Goal: Check status: Check status

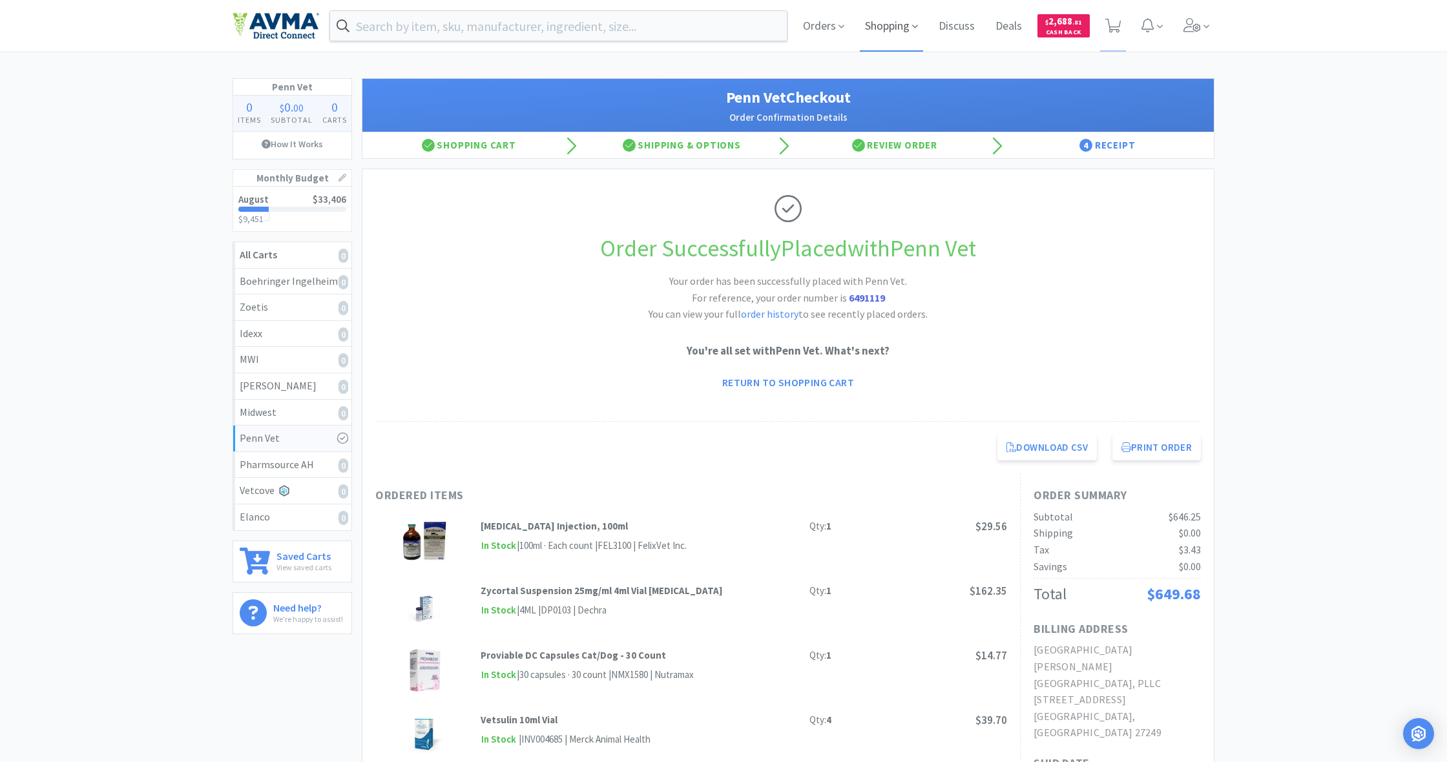
click at [894, 28] on span "Shopping" at bounding box center [891, 26] width 63 height 52
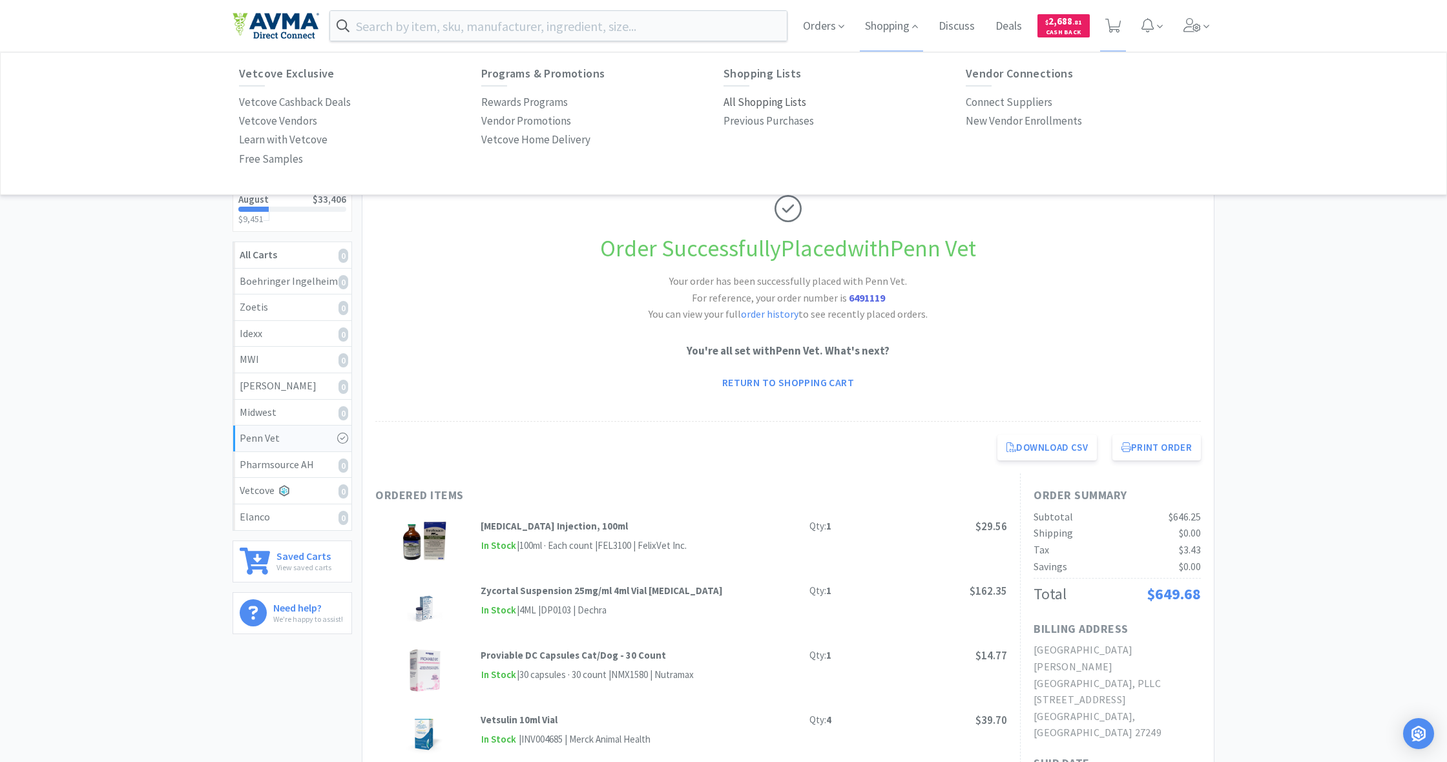
click at [745, 93] on link "All Shopping Lists" at bounding box center [765, 102] width 83 height 19
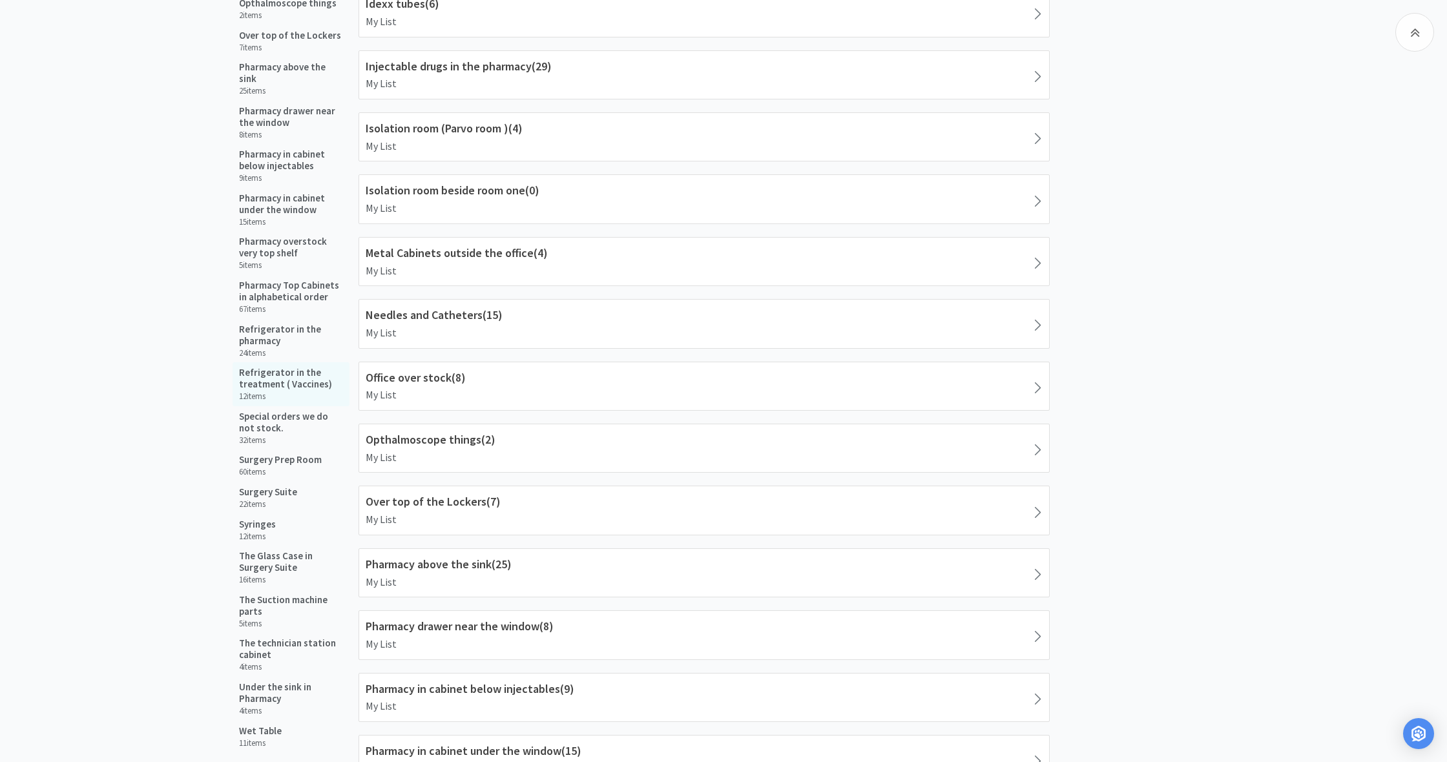
scroll to position [6, 0]
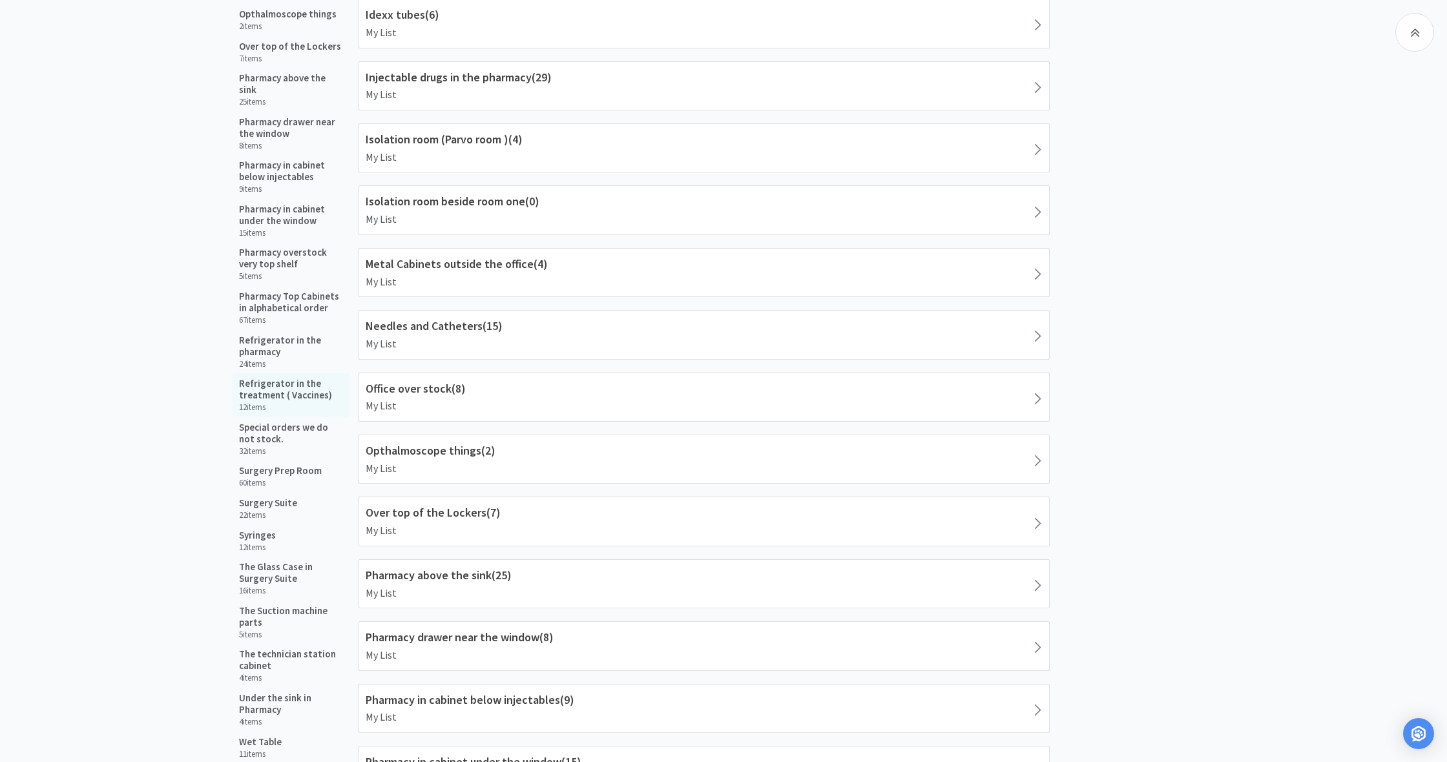
click at [275, 378] on h5 "Refrigerator in the treatment ( Vaccines)" at bounding box center [291, 389] width 104 height 23
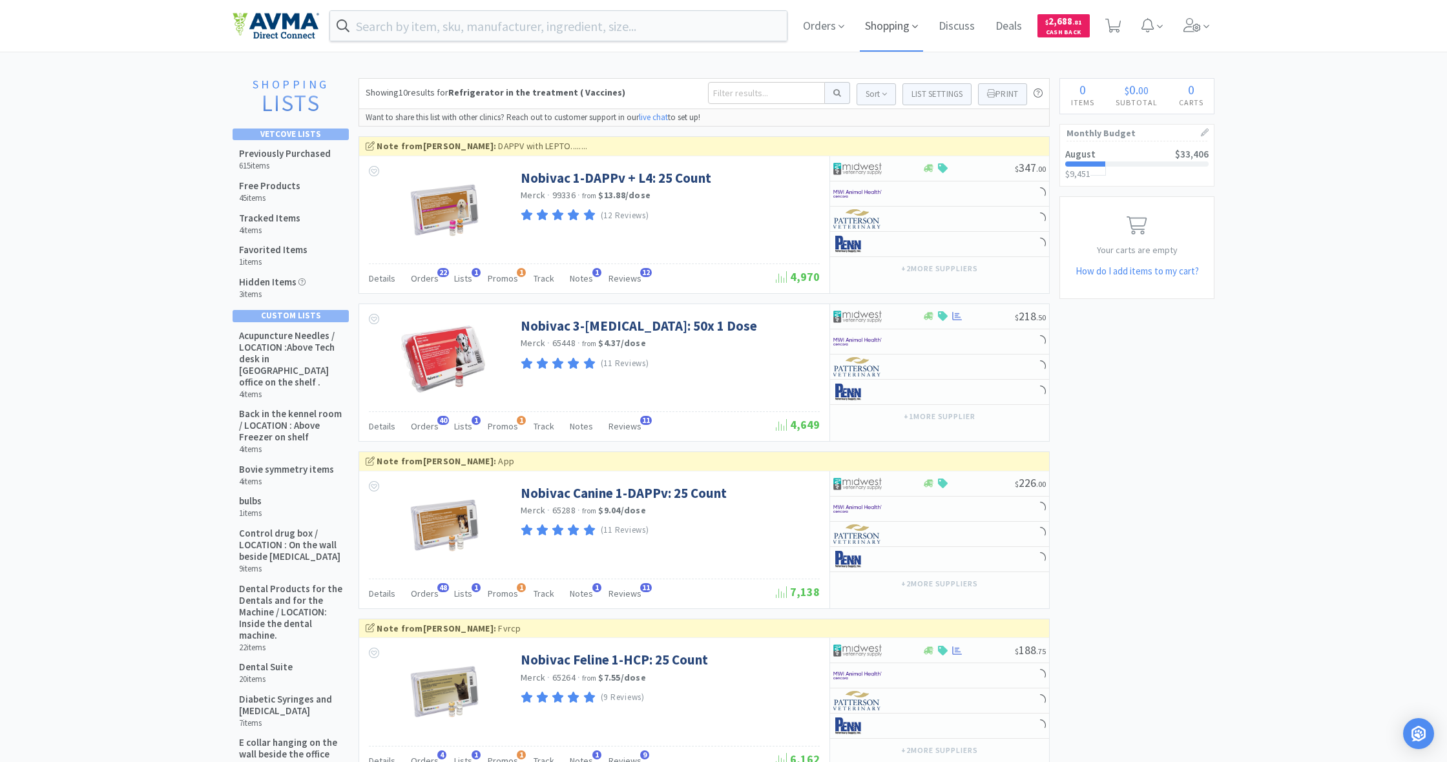
click at [885, 30] on span "Shopping" at bounding box center [891, 26] width 63 height 52
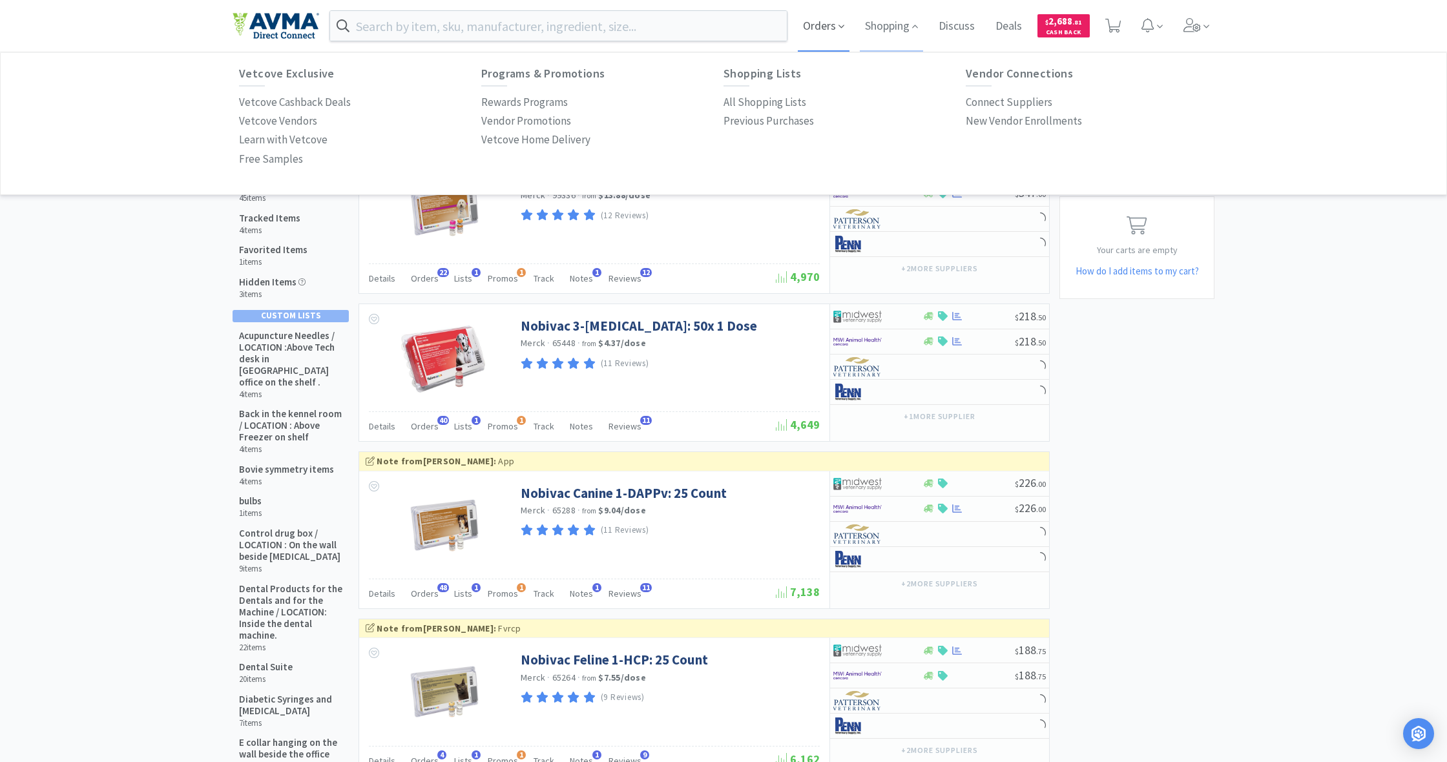
click at [815, 30] on span "Orders" at bounding box center [824, 26] width 52 height 52
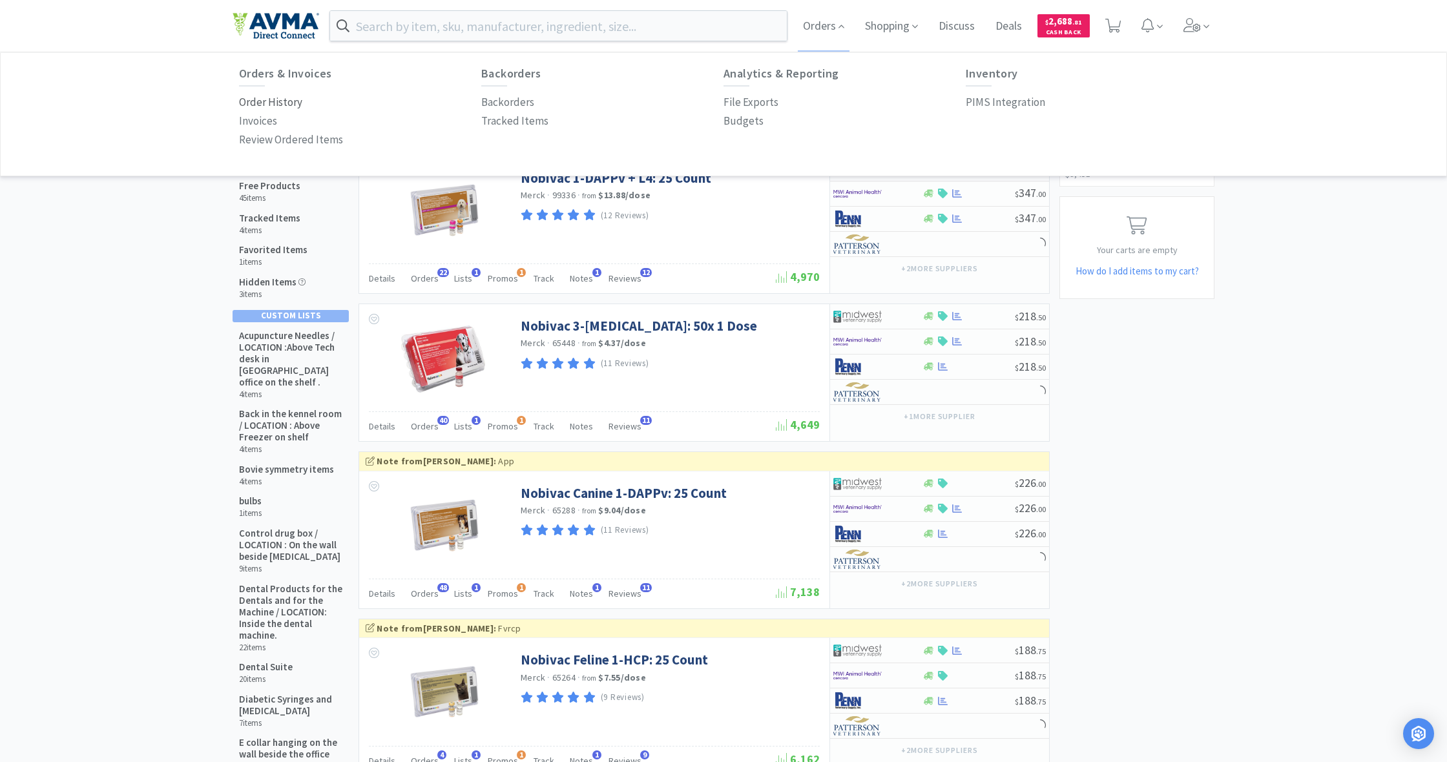
click at [278, 104] on p "Order History" at bounding box center [270, 102] width 63 height 17
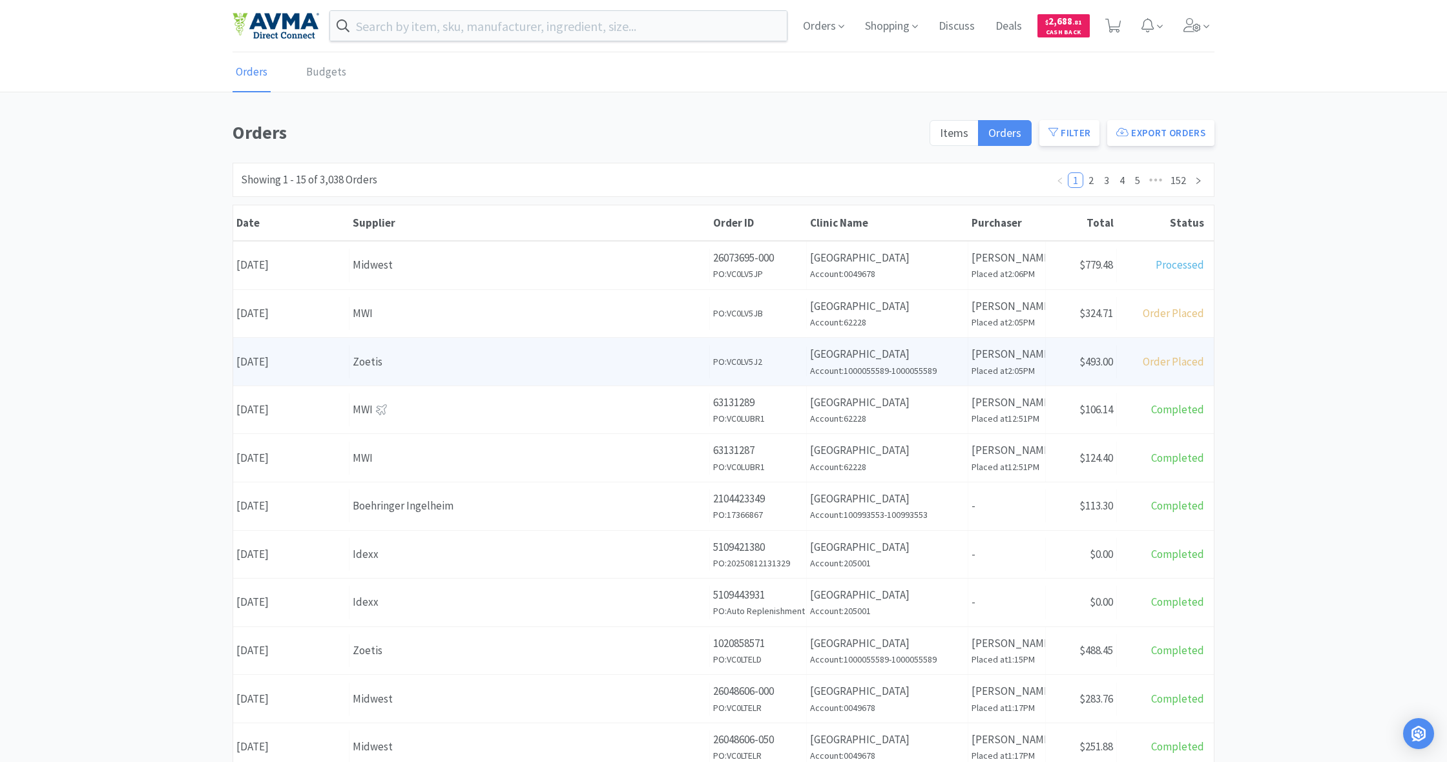
click at [543, 373] on div "Supplier Zoetis" at bounding box center [530, 362] width 361 height 33
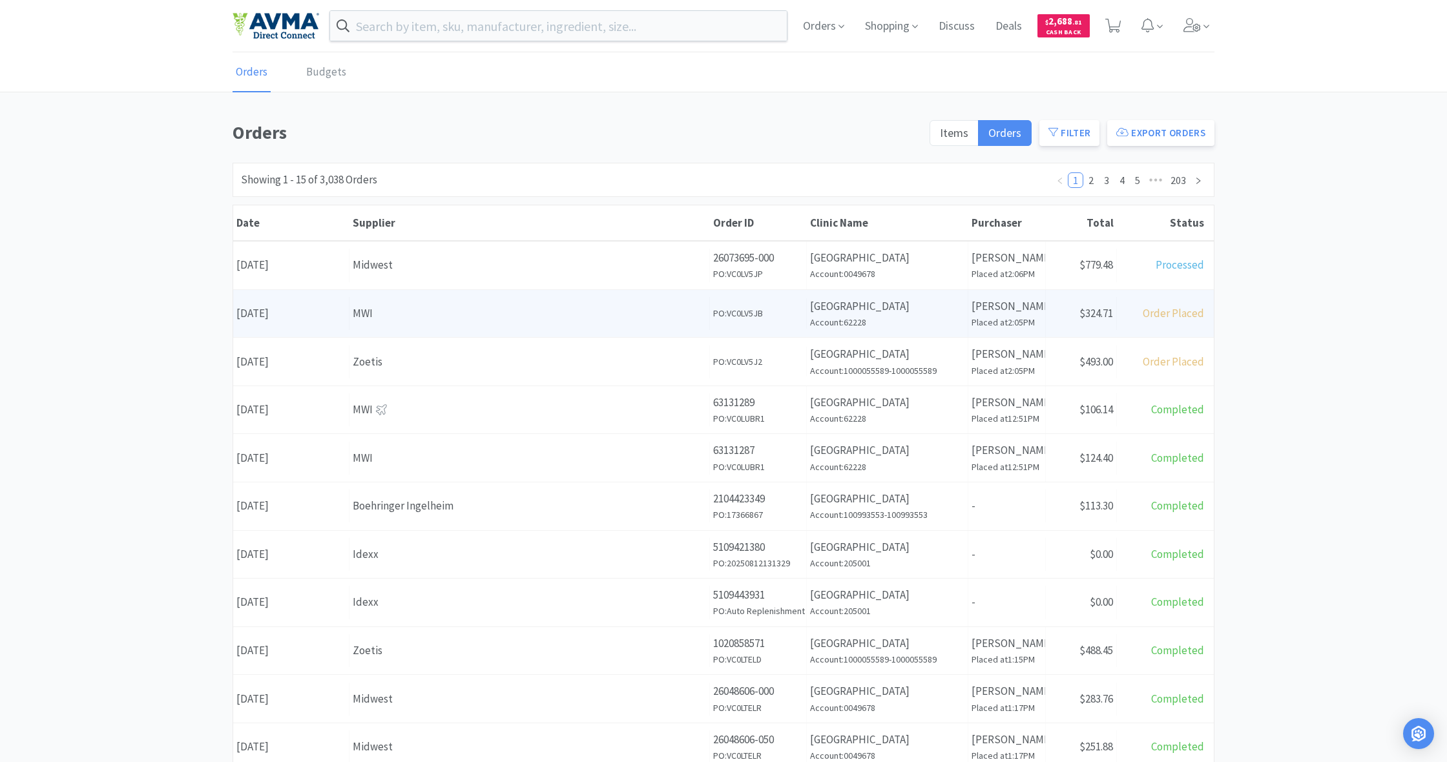
click at [514, 311] on div "MWI" at bounding box center [529, 313] width 353 height 17
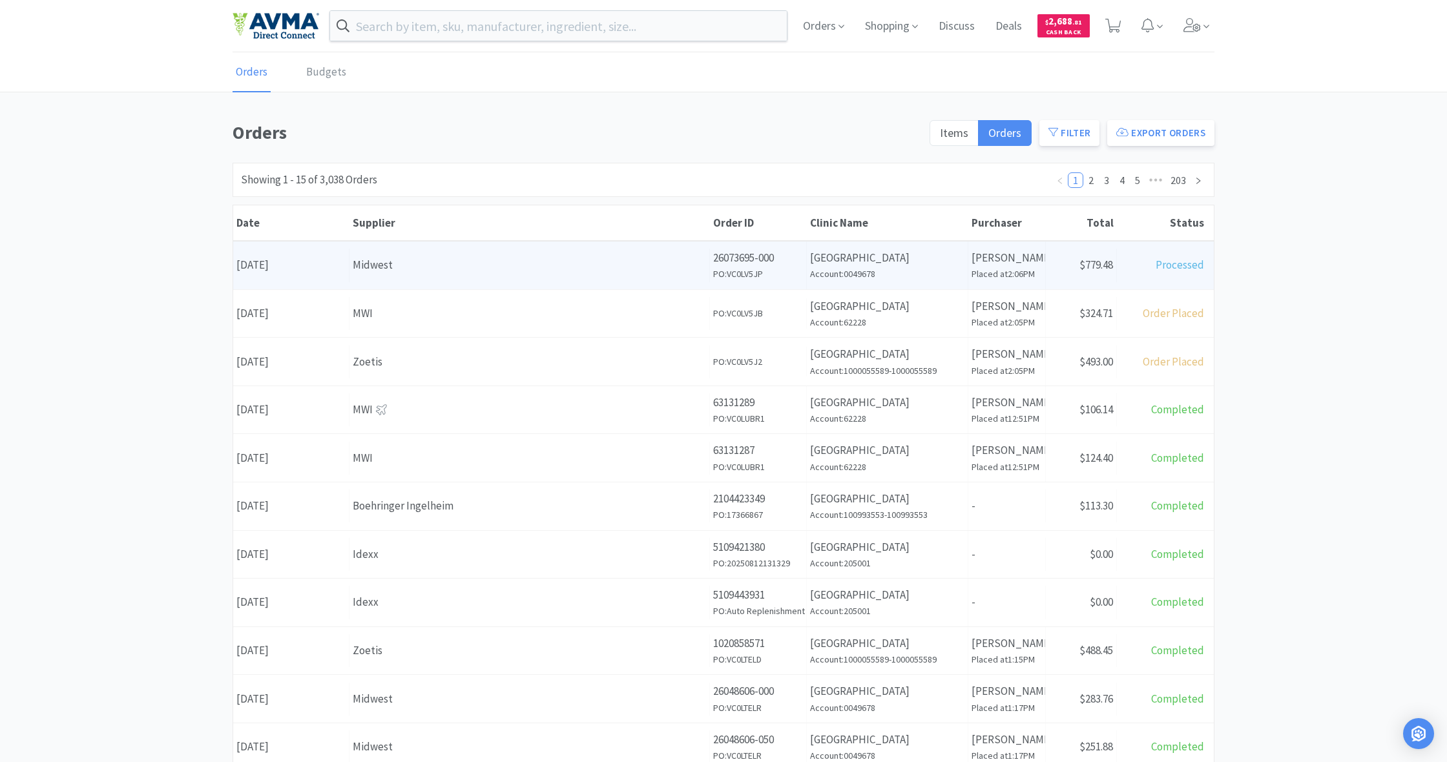
click at [602, 258] on div "Midwest" at bounding box center [529, 264] width 353 height 17
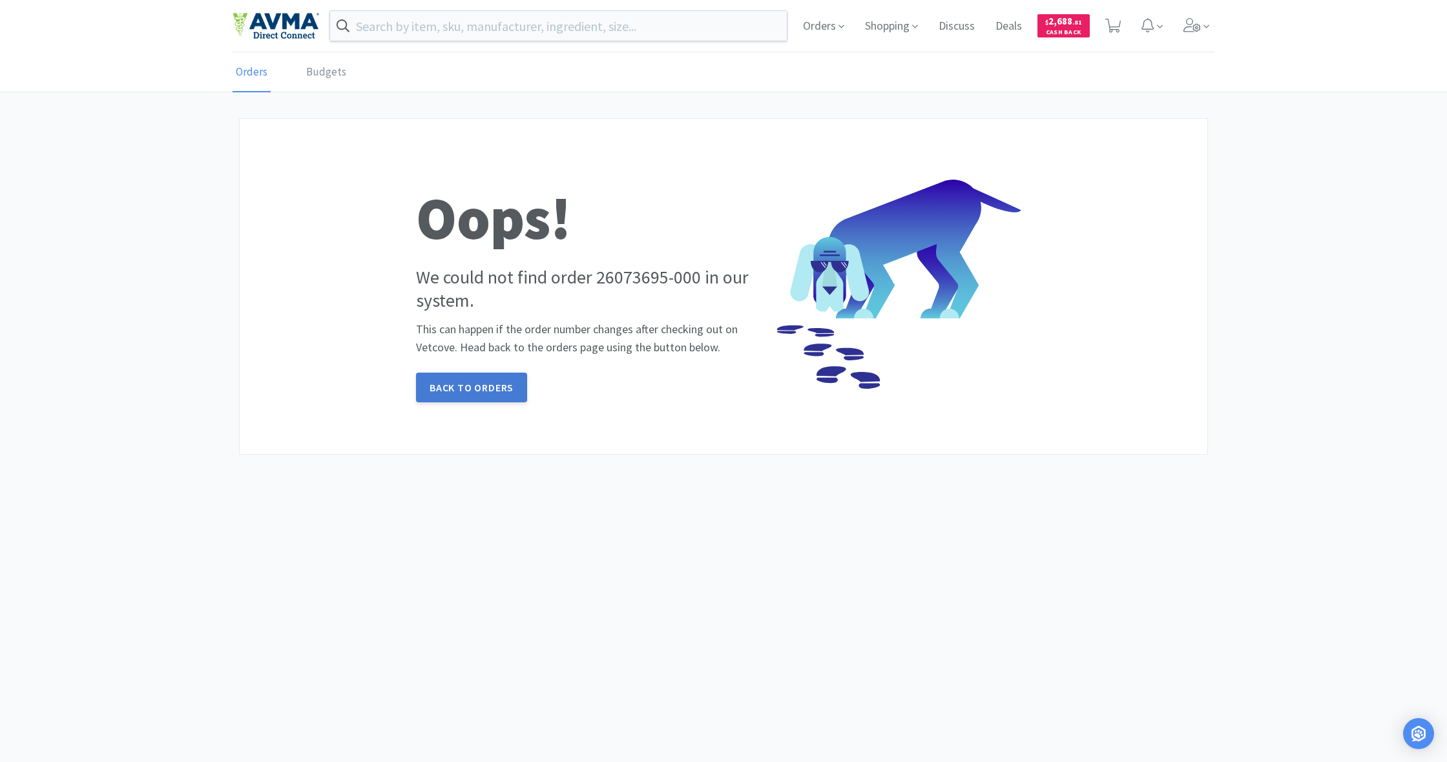
click at [478, 392] on link "Back to orders" at bounding box center [471, 388] width 111 height 30
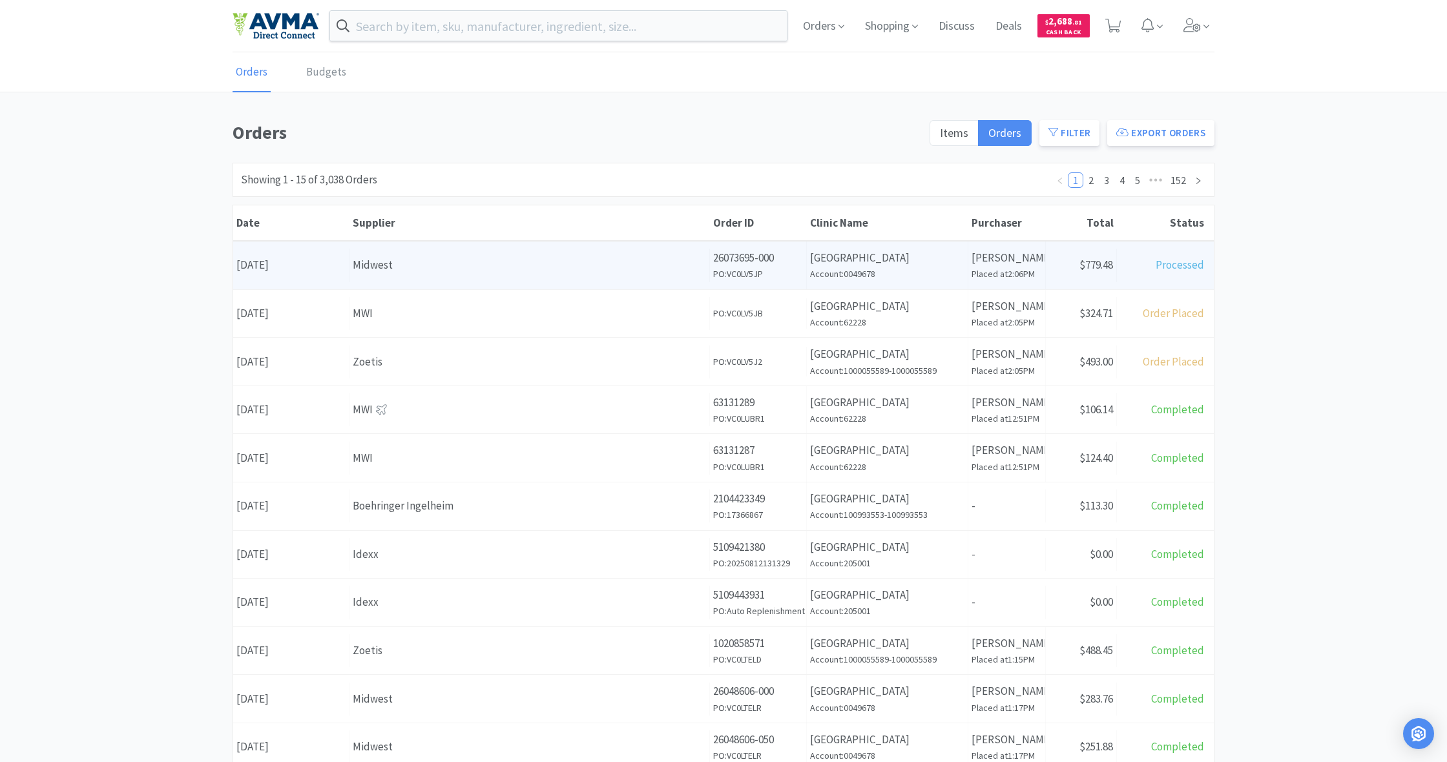
click at [565, 279] on div "Supplier Midwest" at bounding box center [530, 265] width 361 height 33
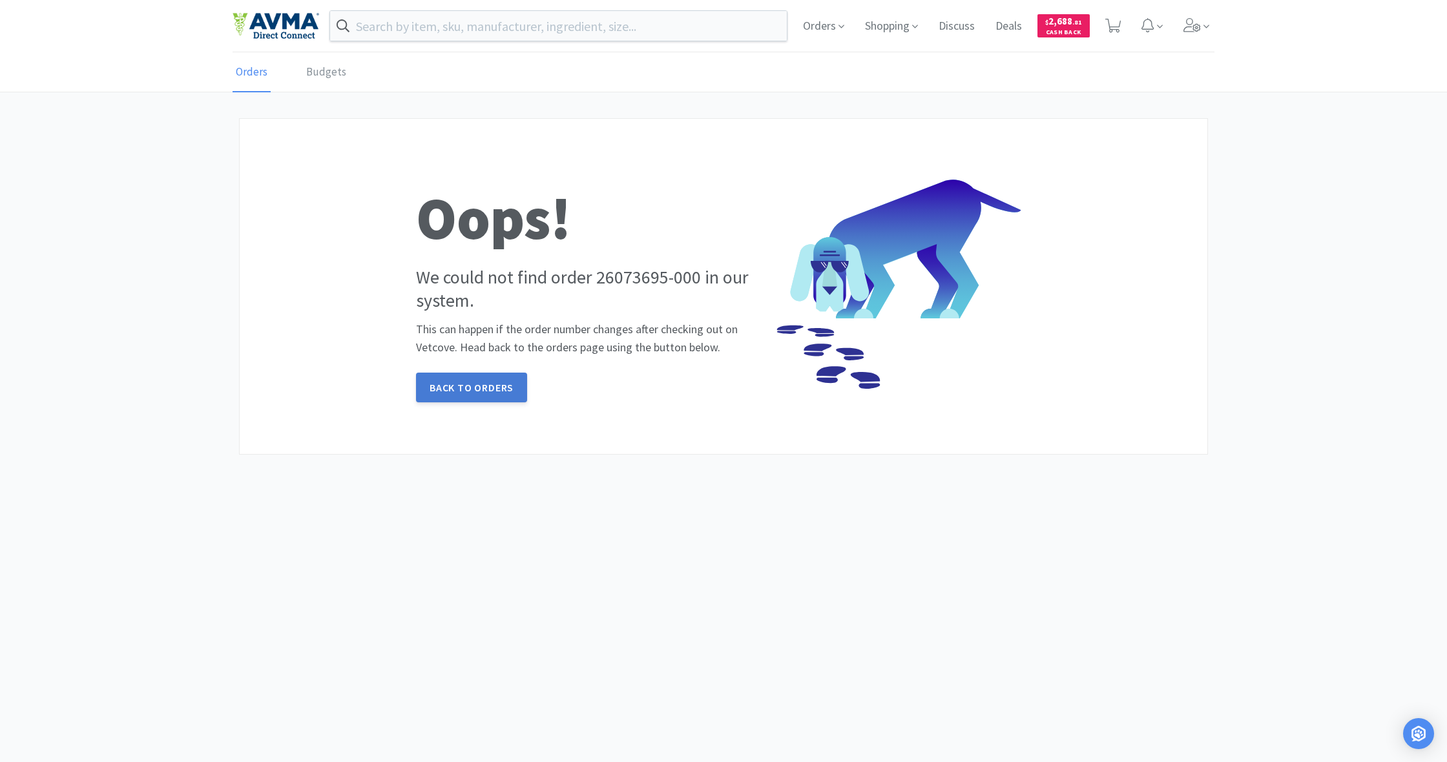
drag, startPoint x: 487, startPoint y: 374, endPoint x: 492, endPoint y: 382, distance: 9.0
click at [492, 382] on link "Back to orders" at bounding box center [471, 388] width 111 height 30
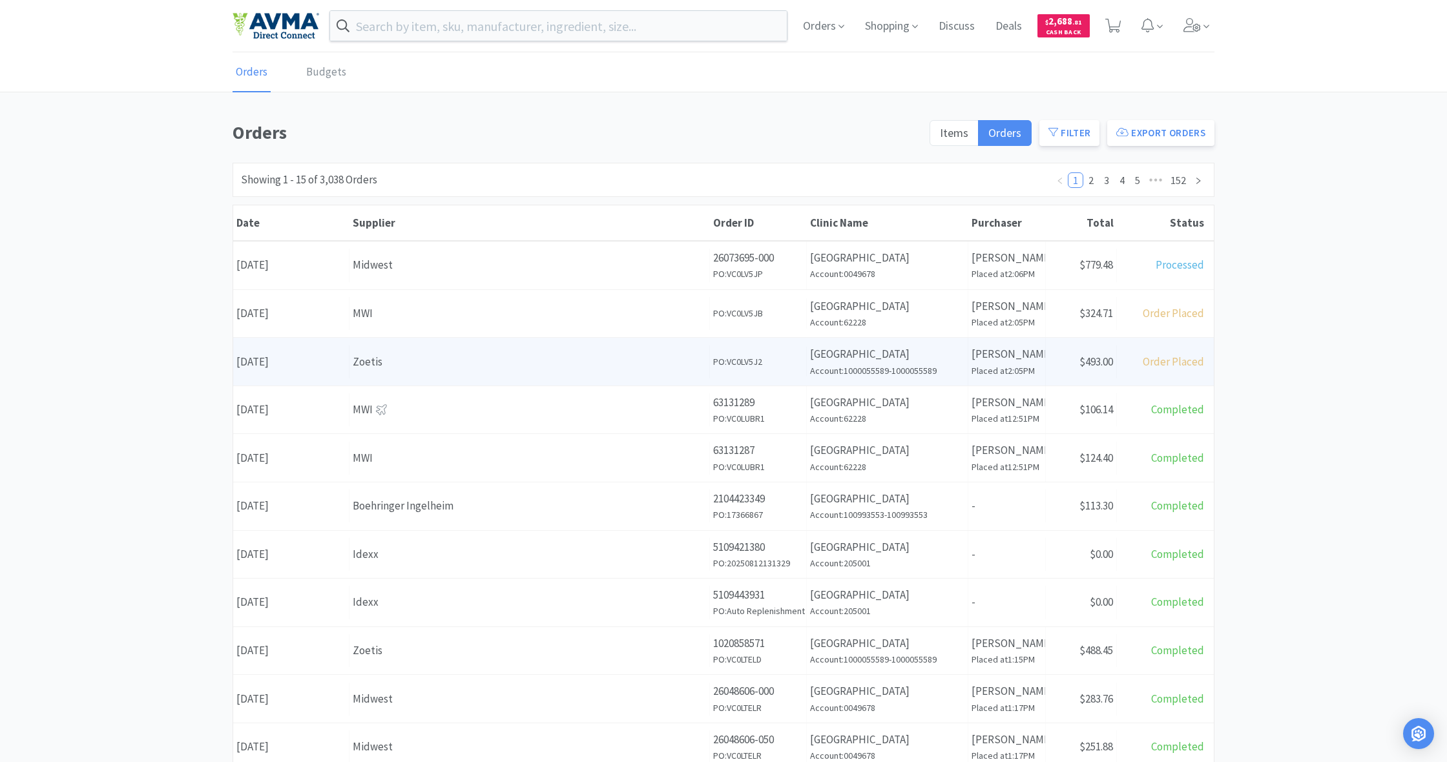
click at [627, 357] on div "Zoetis" at bounding box center [529, 361] width 353 height 17
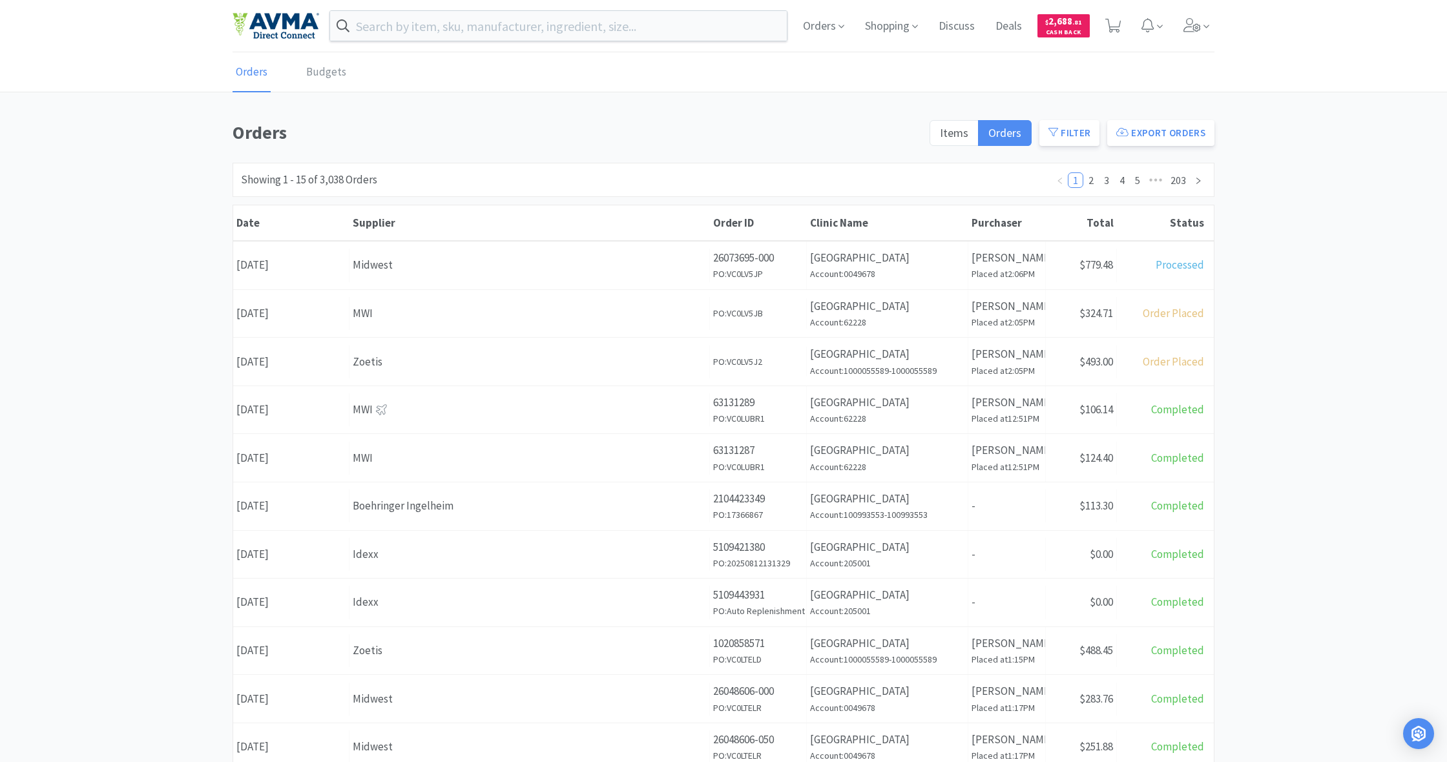
click at [547, 309] on div "MWI" at bounding box center [529, 313] width 353 height 17
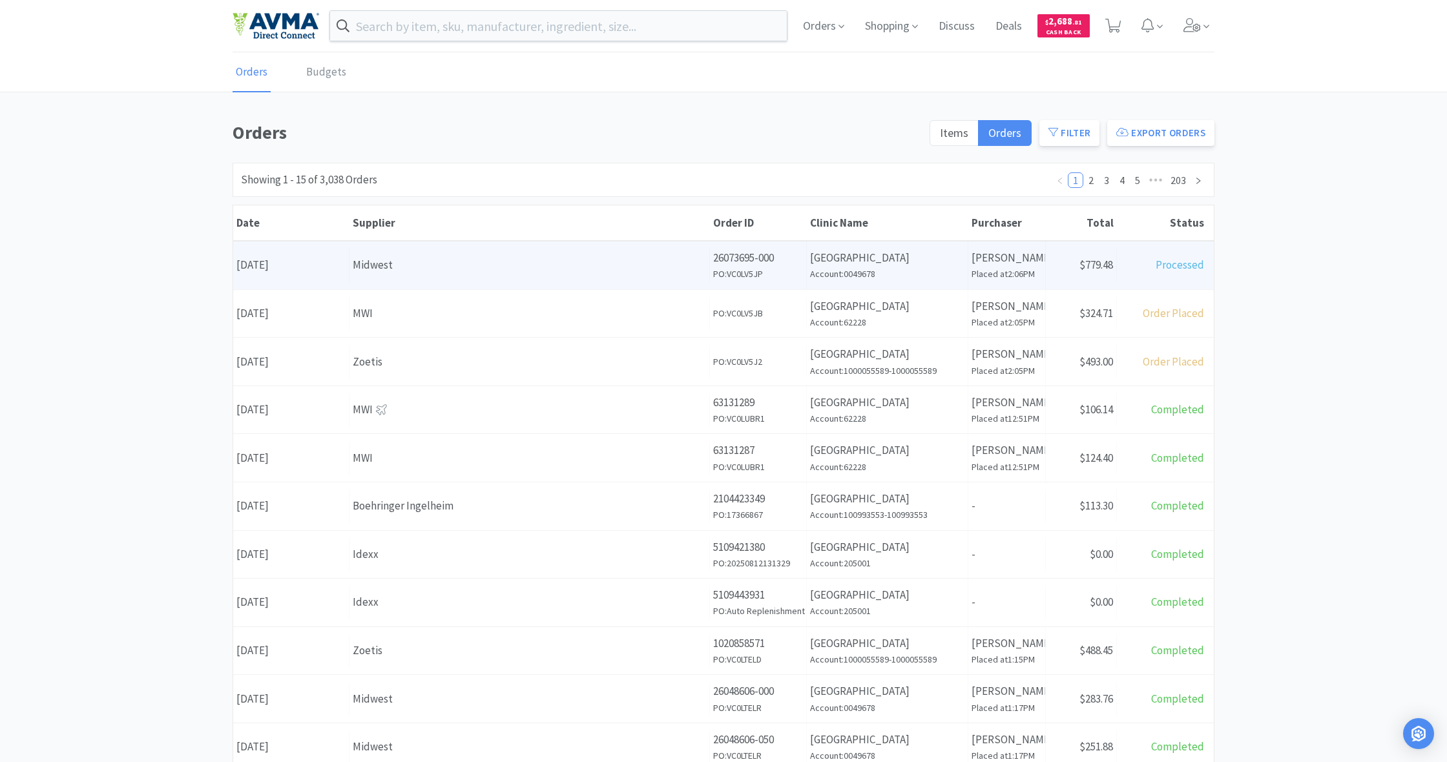
click at [642, 271] on div "Midwest" at bounding box center [529, 264] width 353 height 17
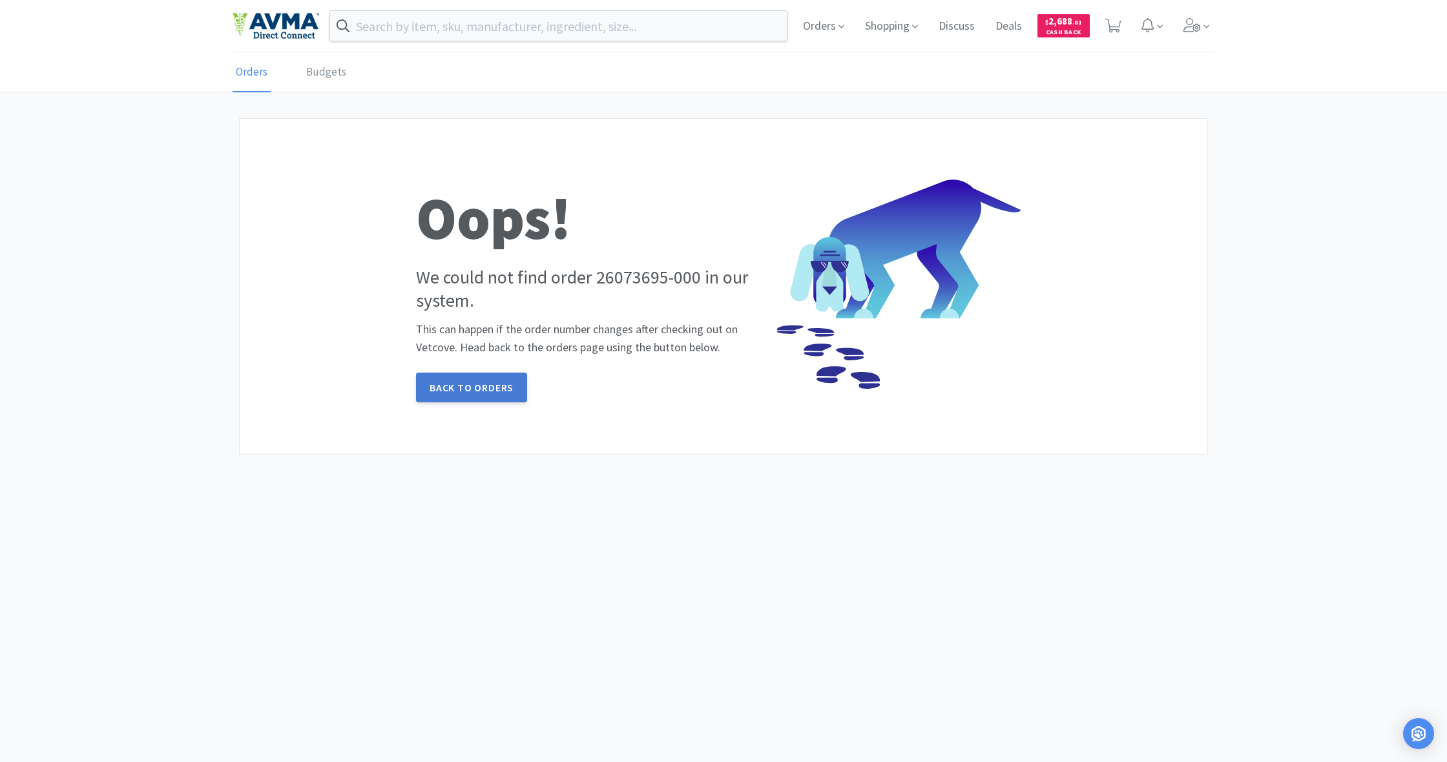
click at [501, 392] on link "Back to orders" at bounding box center [471, 388] width 111 height 30
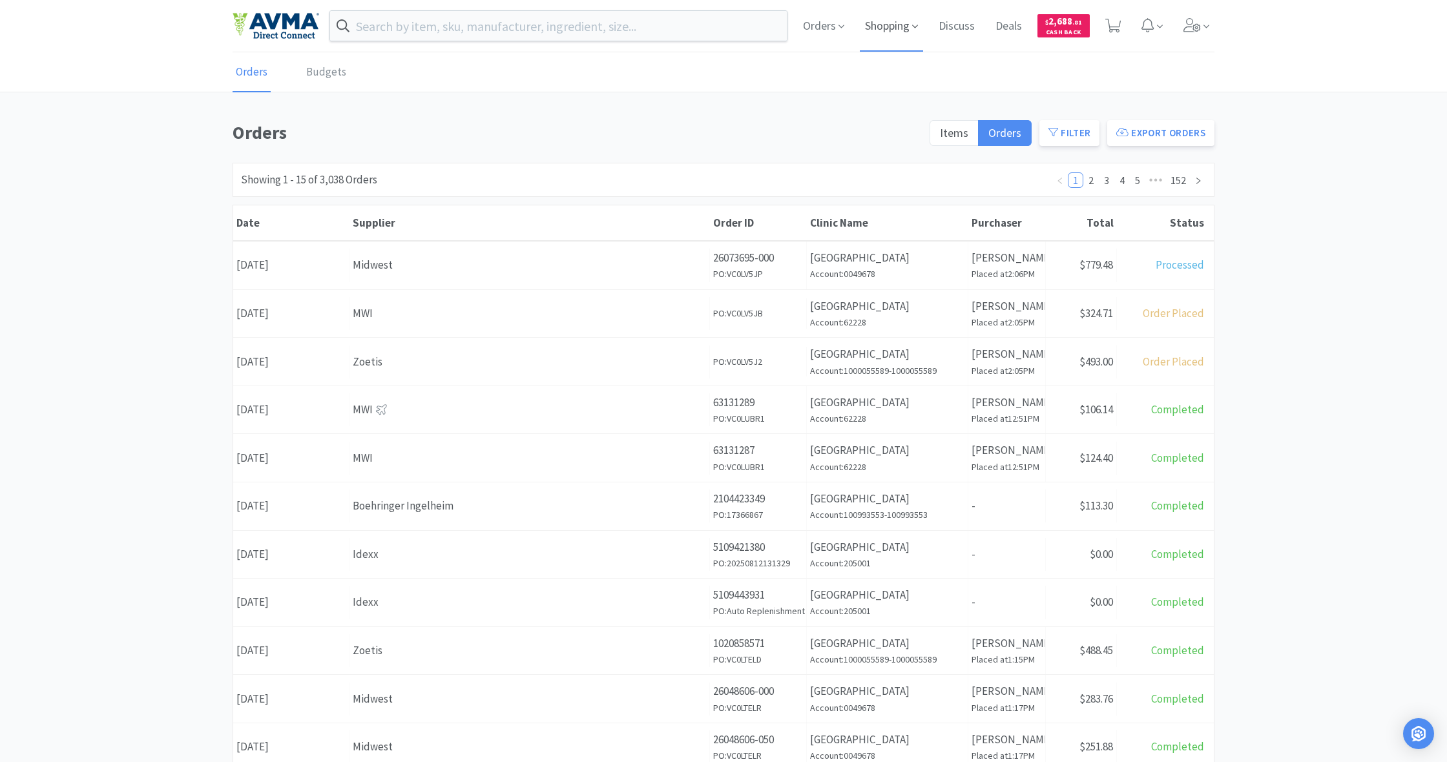
click at [881, 28] on span "Shopping" at bounding box center [891, 26] width 63 height 52
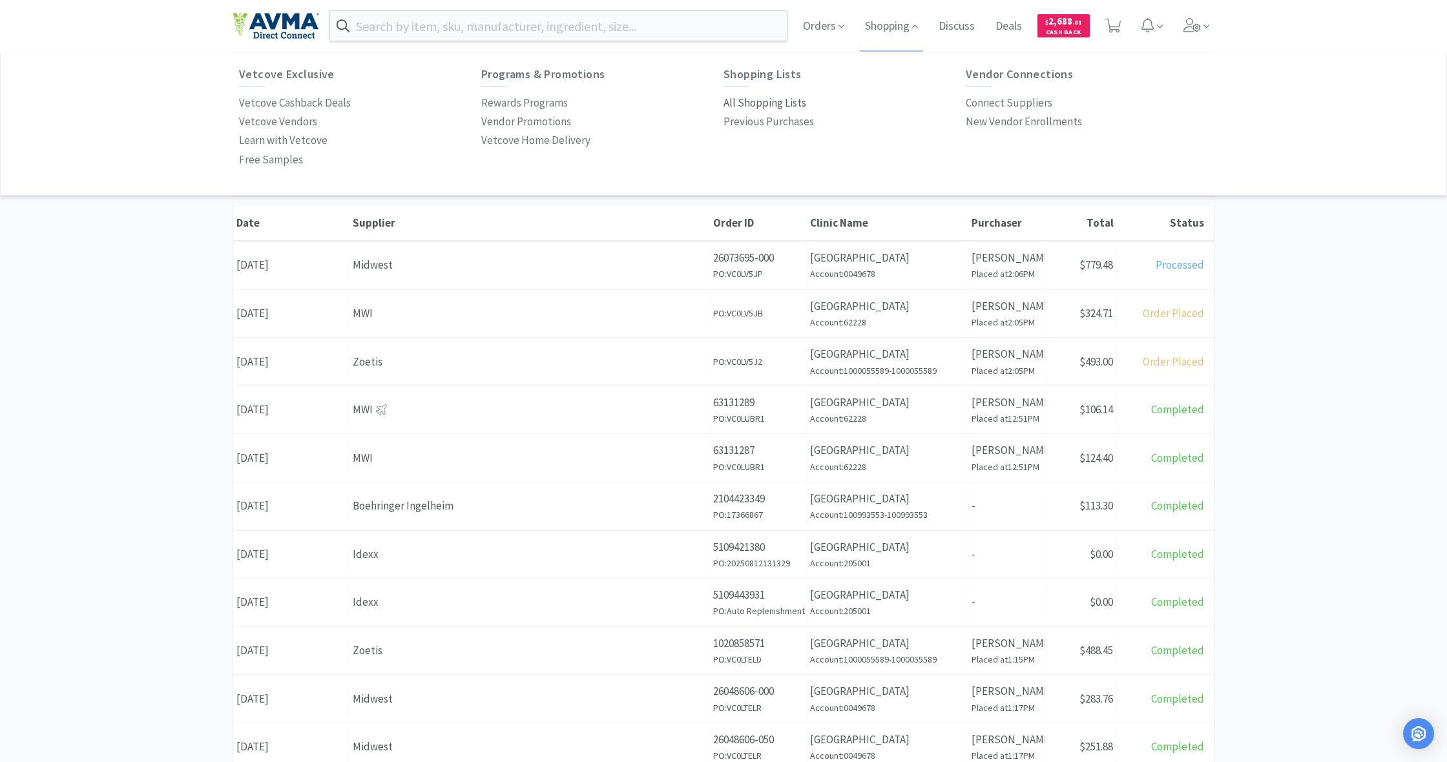
click at [762, 103] on p "All Shopping Lists" at bounding box center [765, 102] width 83 height 17
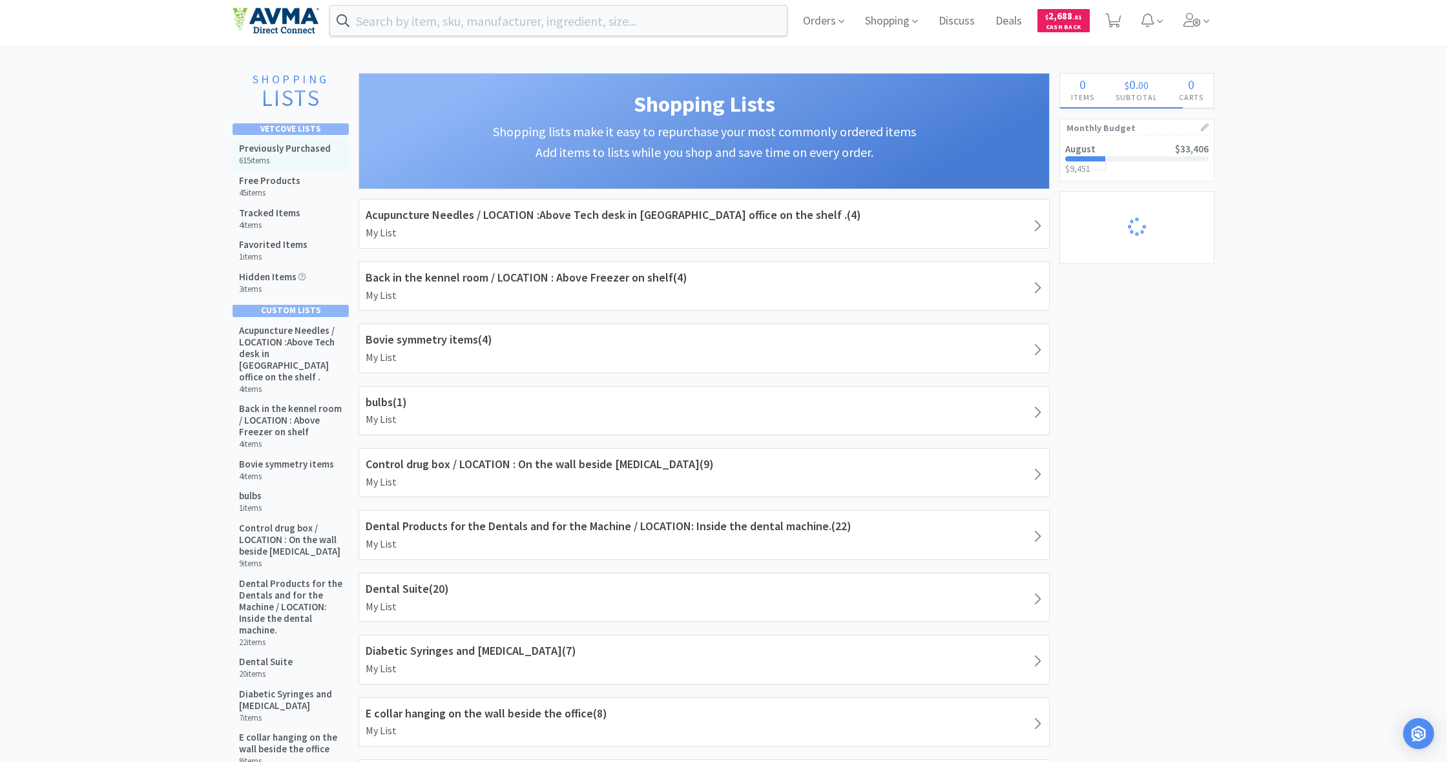
scroll to position [1, 0]
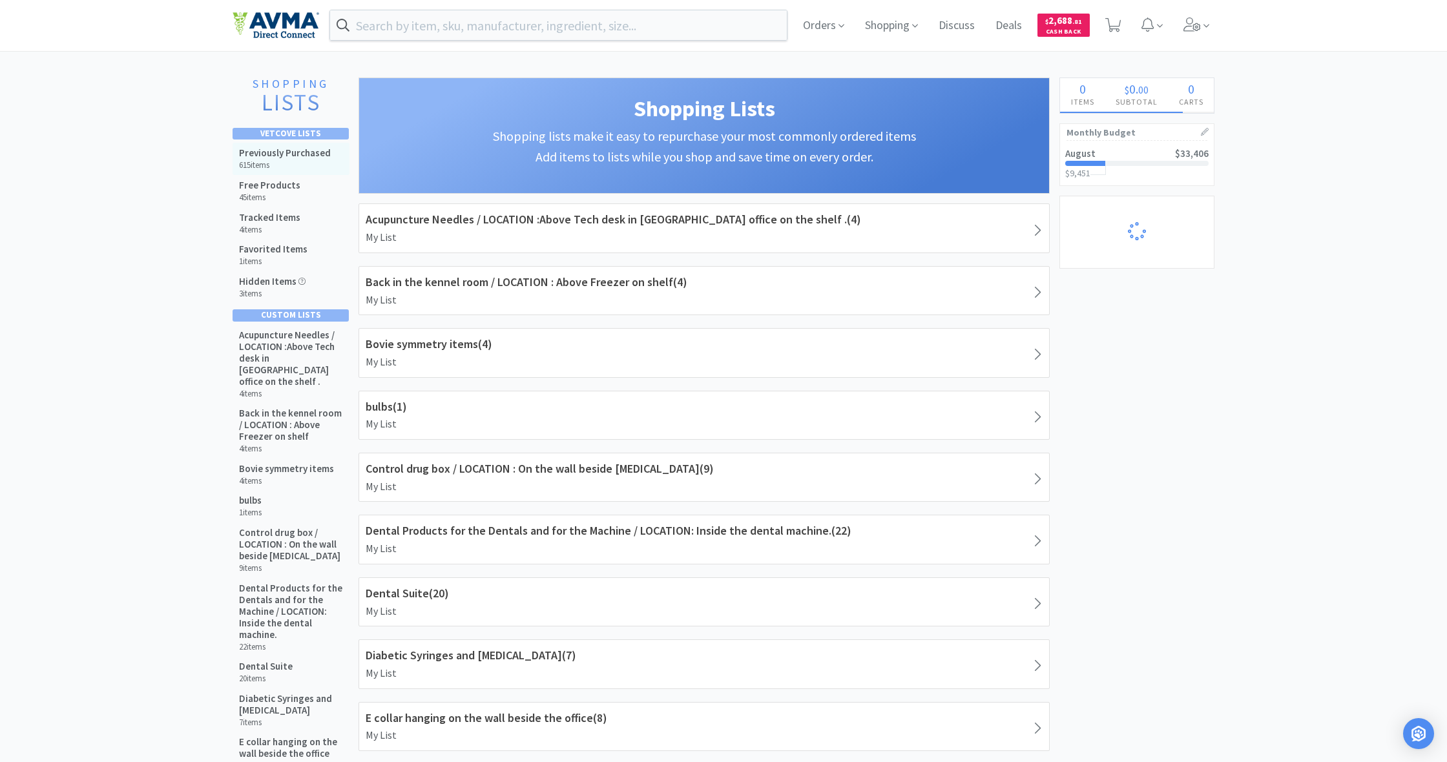
click at [289, 152] on h5 "Previously Purchased" at bounding box center [285, 153] width 92 height 12
